Goal: Use online tool/utility: Use online tool/utility

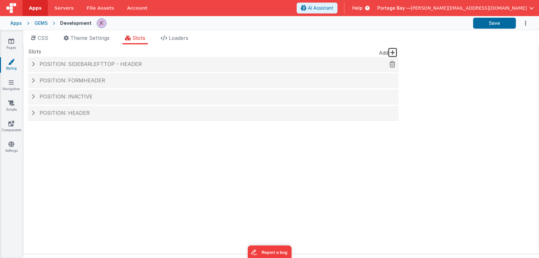
click at [33, 64] on span at bounding box center [32, 63] width 3 height 5
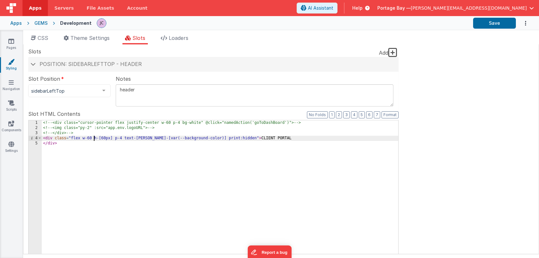
click at [94, 138] on div "<!-- <div class="cursor-pointer flex justify-center w-60 p-4 bg-white" @click="…" at bounding box center [220, 229] width 356 height 219
click at [224, 139] on div "<!-- <div class="cursor-pointer flex justify-center w-60 p-4 bg-white" @click="…" at bounding box center [220, 229] width 356 height 219
click at [31, 64] on span at bounding box center [33, 63] width 5 height 3
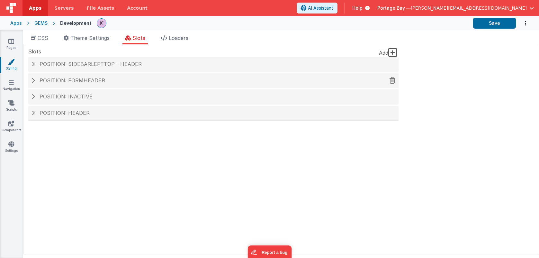
click at [31, 80] on span at bounding box center [32, 80] width 3 height 5
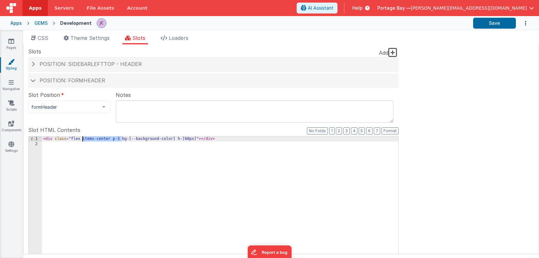
drag, startPoint x: 121, startPoint y: 138, endPoint x: 82, endPoint y: 138, distance: 39.8
click at [82, 138] on div "< div class = "flex items-center p-3 bg-[--background-color] h-[60px]" > </ div…" at bounding box center [220, 245] width 356 height 219
click at [138, 139] on div "< div class = "flex bg-[--background-color] h-[60px]" > </ div >" at bounding box center [220, 245] width 356 height 219
click at [503, 22] on button "Save" at bounding box center [494, 23] width 43 height 11
